Goal: Task Accomplishment & Management: Manage account settings

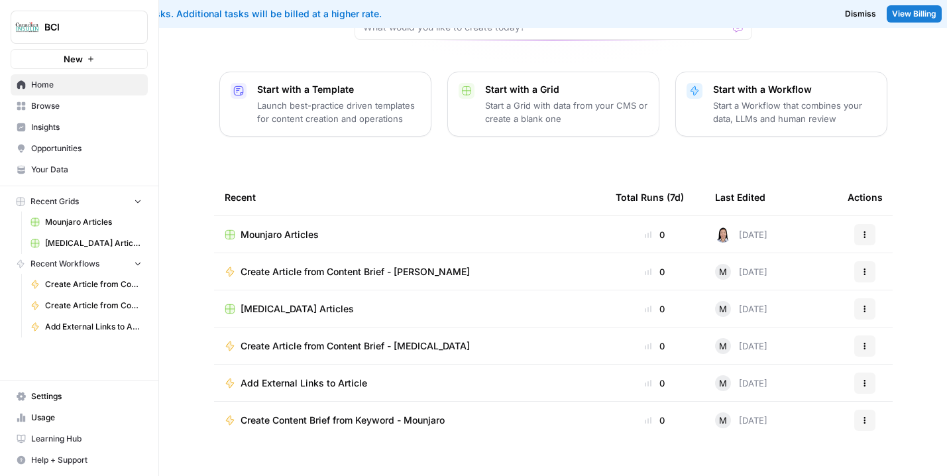
click at [357, 302] on div "[MEDICAL_DATA] Articles" at bounding box center [410, 308] width 370 height 13
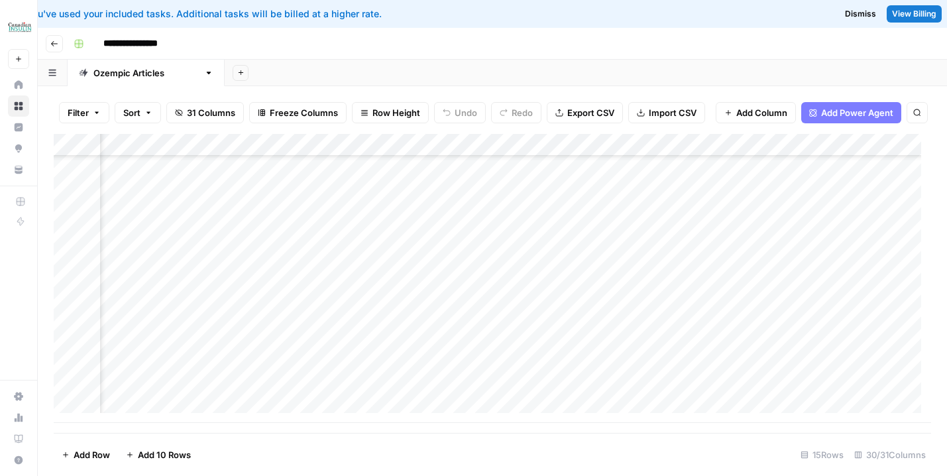
scroll to position [103, 2938]
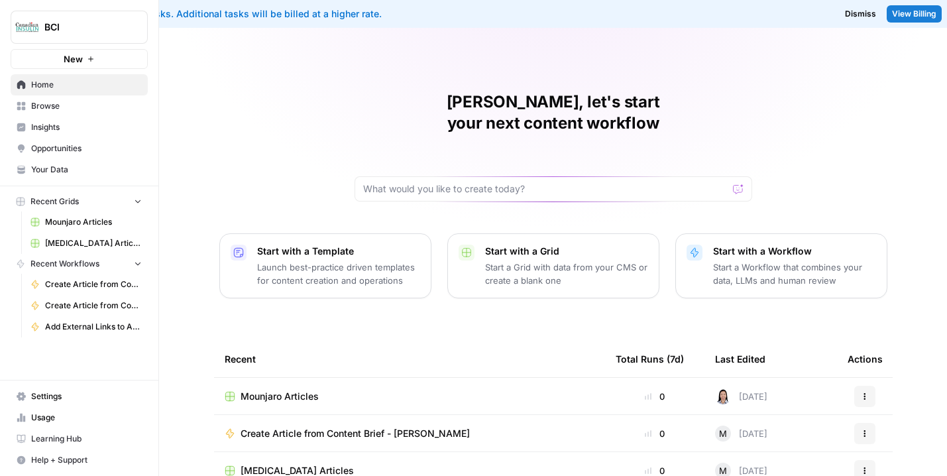
click at [69, 172] on span "Your Data" at bounding box center [86, 170] width 111 height 12
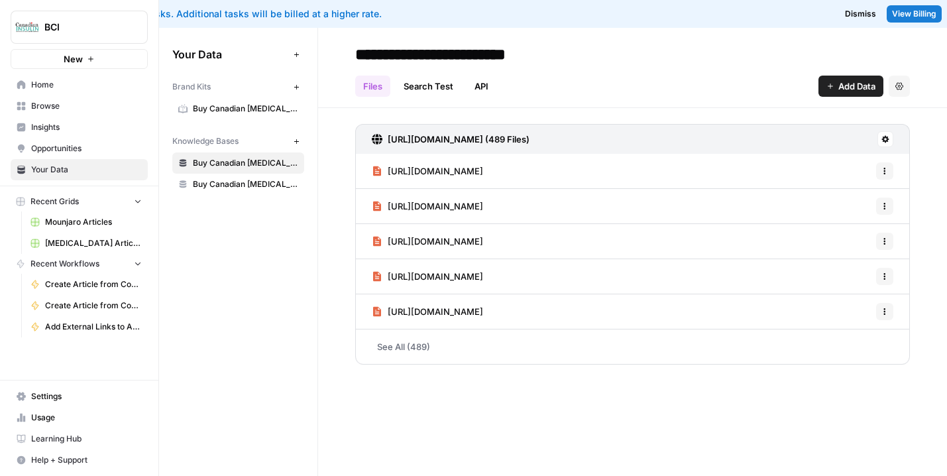
click at [72, 401] on span "Settings" at bounding box center [86, 396] width 111 height 12
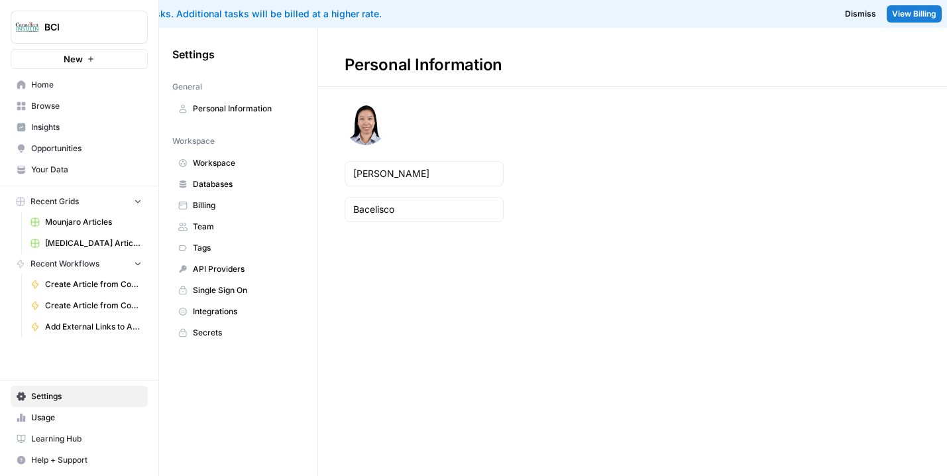
click at [219, 209] on span "Billing" at bounding box center [245, 206] width 105 height 12
